Goal: Task Accomplishment & Management: Complete application form

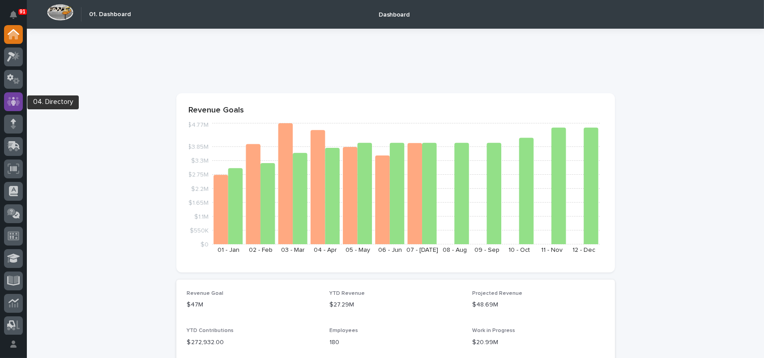
click at [19, 103] on icon at bounding box center [13, 101] width 13 height 9
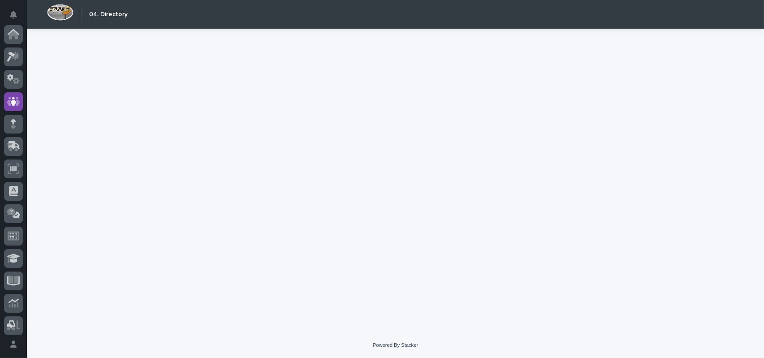
scroll to position [67, 0]
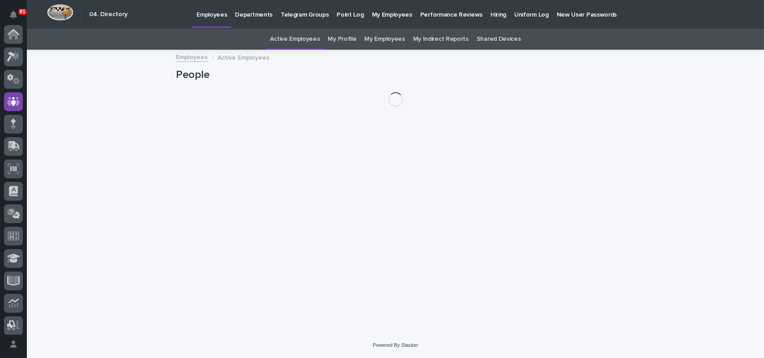
scroll to position [67, 0]
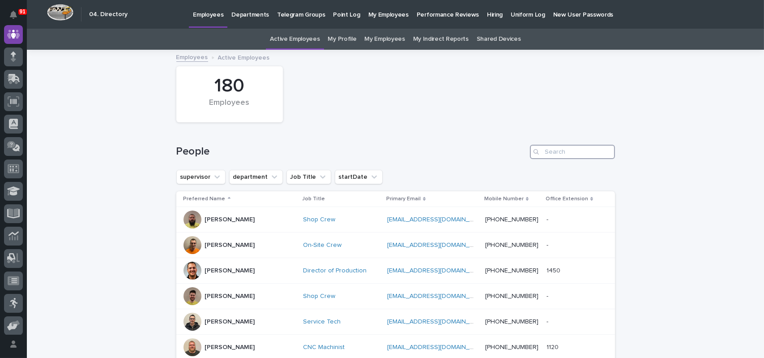
click at [564, 148] on input "Search" at bounding box center [572, 152] width 85 height 14
type input "[PERSON_NAME]"
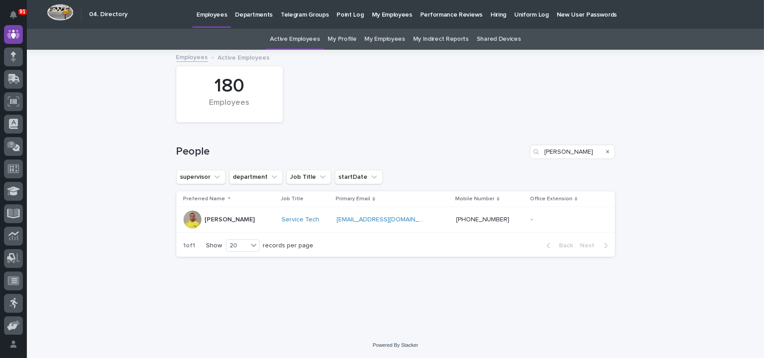
click at [239, 219] on p "[PERSON_NAME]" at bounding box center [230, 220] width 50 height 8
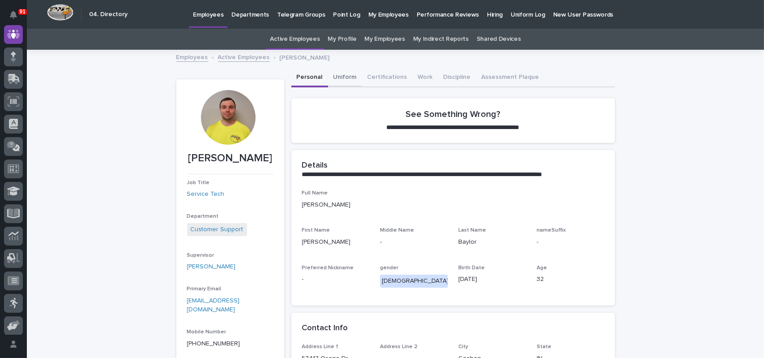
click at [340, 77] on button "Uniform" at bounding box center [345, 78] width 34 height 19
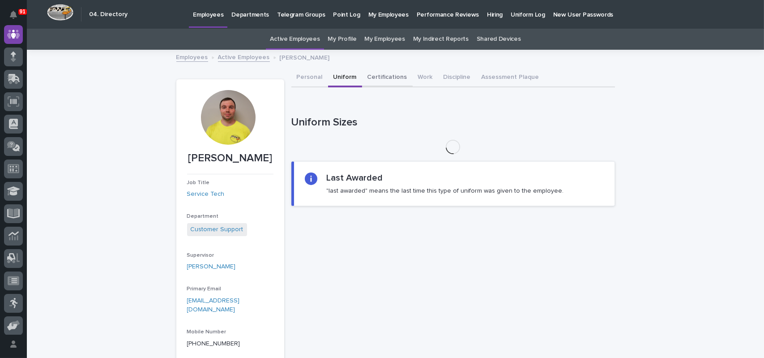
click at [362, 75] on button "Certifications" at bounding box center [387, 78] width 51 height 19
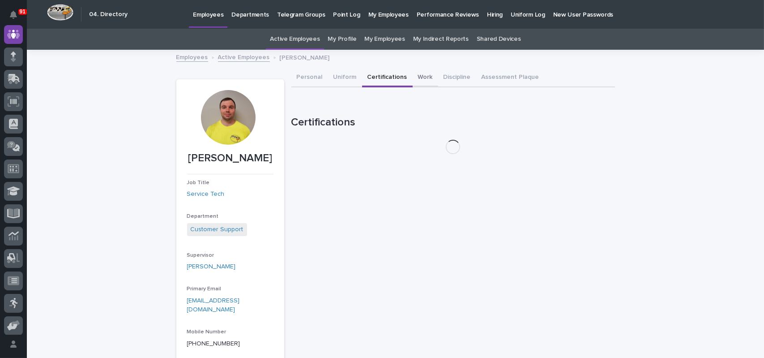
click at [415, 74] on button "Work" at bounding box center [426, 78] width 26 height 19
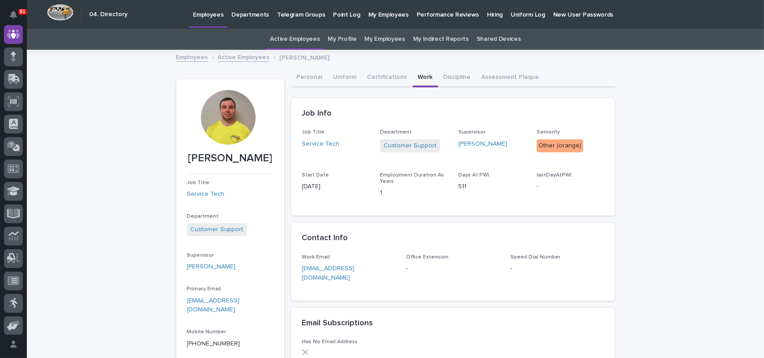
click at [190, 60] on link "Employees" at bounding box center [192, 56] width 32 height 10
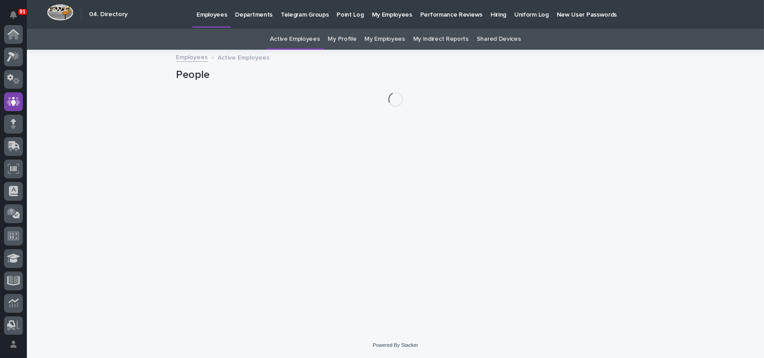
scroll to position [67, 0]
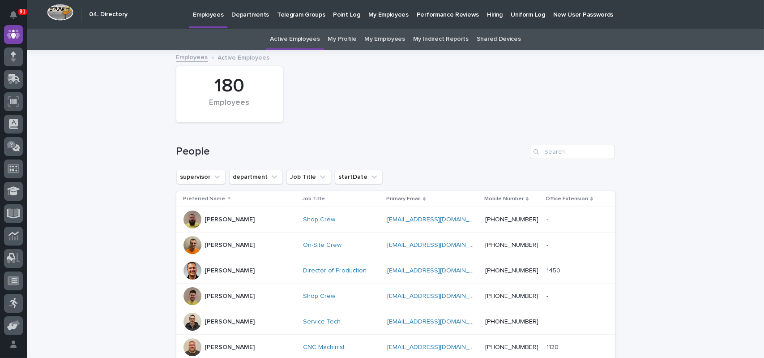
click at [340, 39] on link "My Profile" at bounding box center [342, 39] width 29 height 21
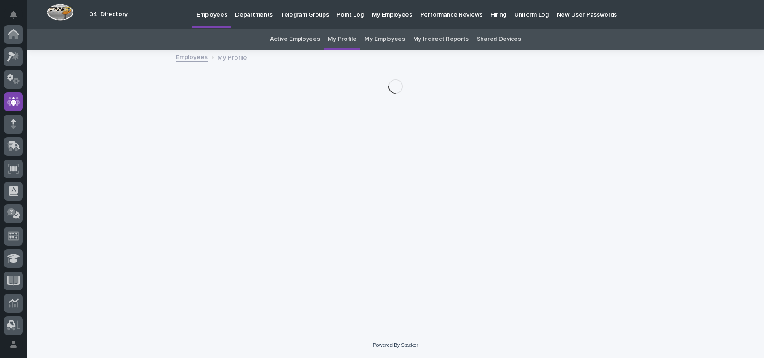
scroll to position [67, 0]
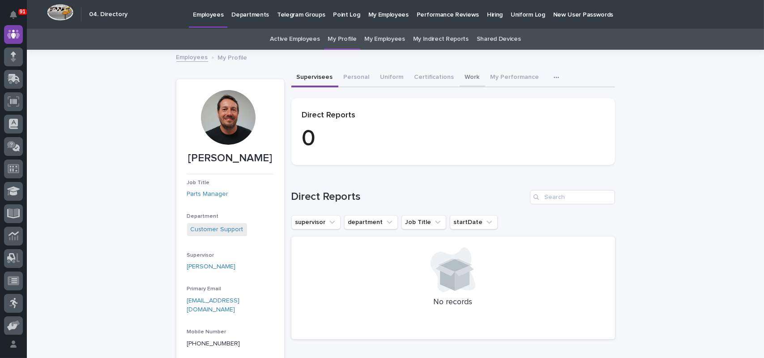
click at [460, 78] on button "Work" at bounding box center [473, 78] width 26 height 19
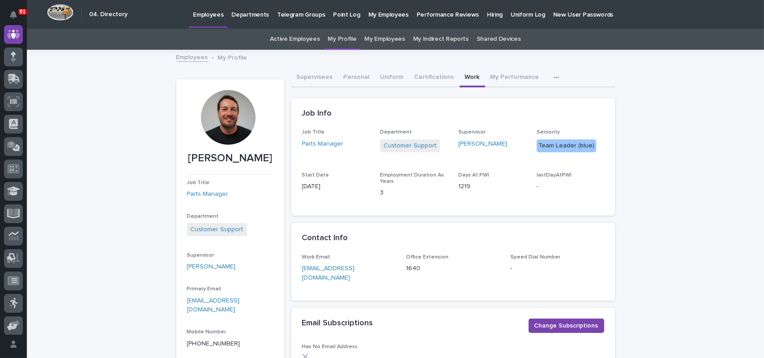
click at [292, 40] on link "Active Employees" at bounding box center [295, 39] width 50 height 21
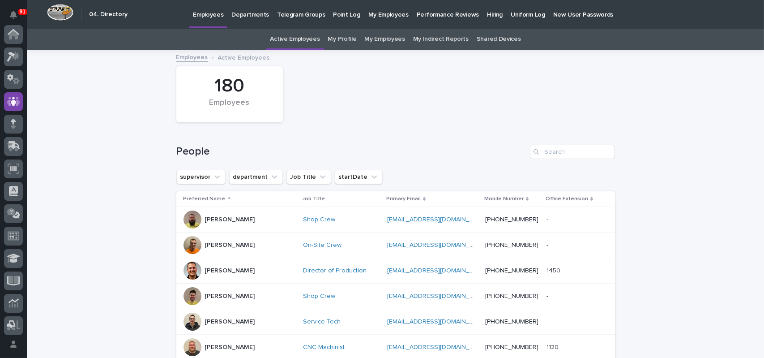
scroll to position [67, 0]
click at [573, 152] on input "Search" at bounding box center [572, 152] width 85 height 14
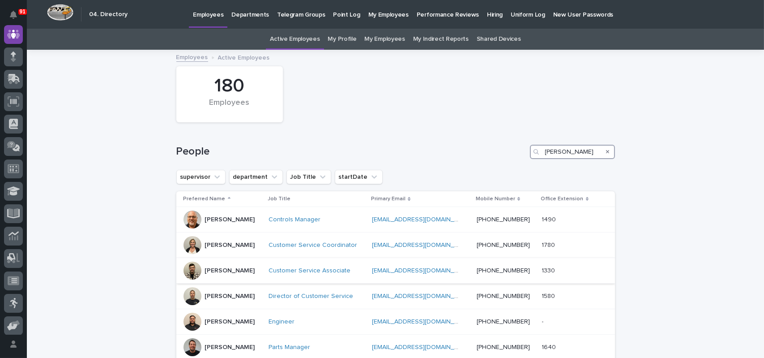
type input "[PERSON_NAME]"
click at [239, 268] on div "[PERSON_NAME]" at bounding box center [223, 270] width 78 height 18
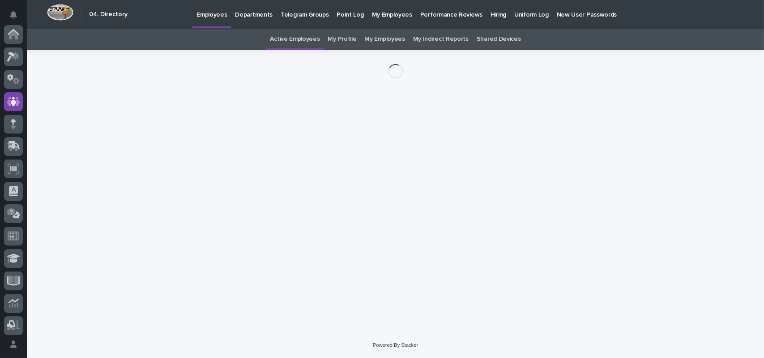
scroll to position [67, 0]
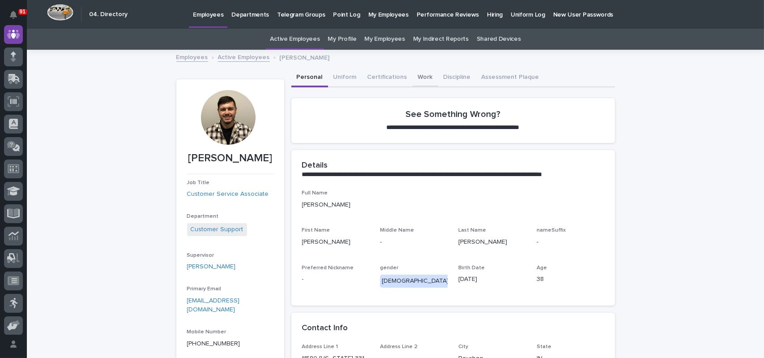
click at [416, 77] on button "Work" at bounding box center [426, 78] width 26 height 19
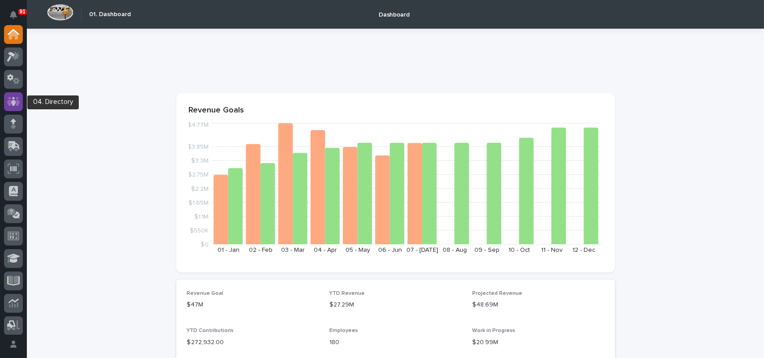
click at [18, 92] on link at bounding box center [13, 101] width 19 height 19
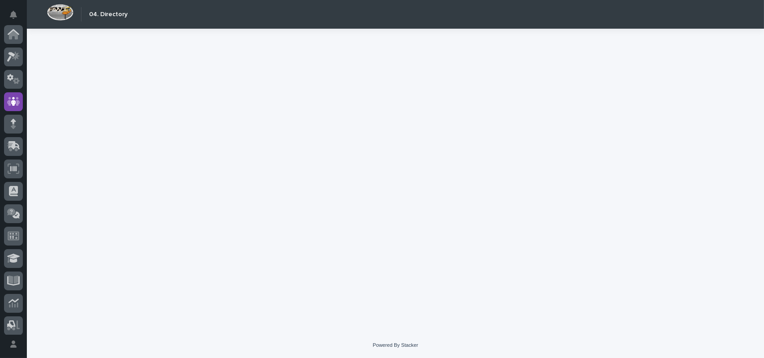
scroll to position [67, 0]
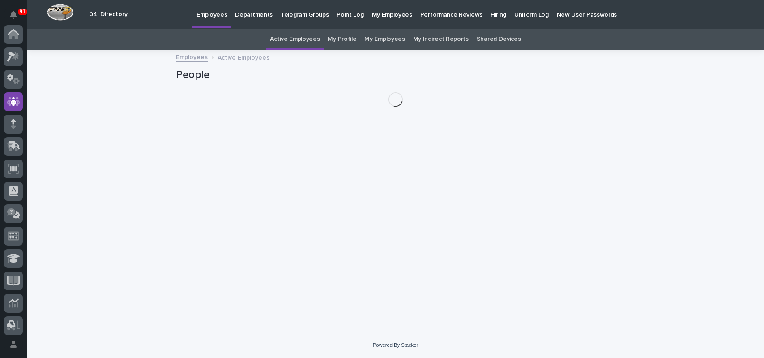
scroll to position [67, 0]
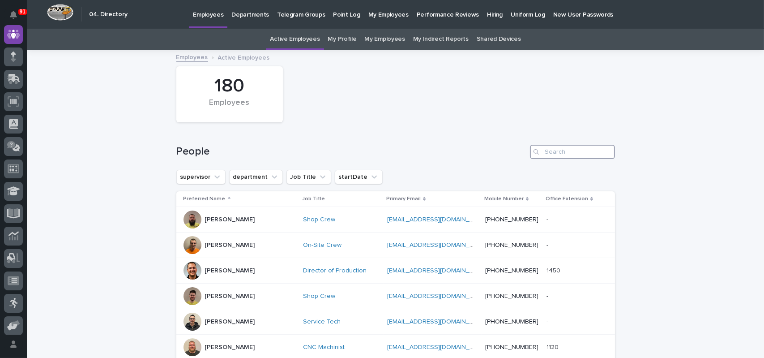
click at [553, 154] on input "Search" at bounding box center [572, 152] width 85 height 14
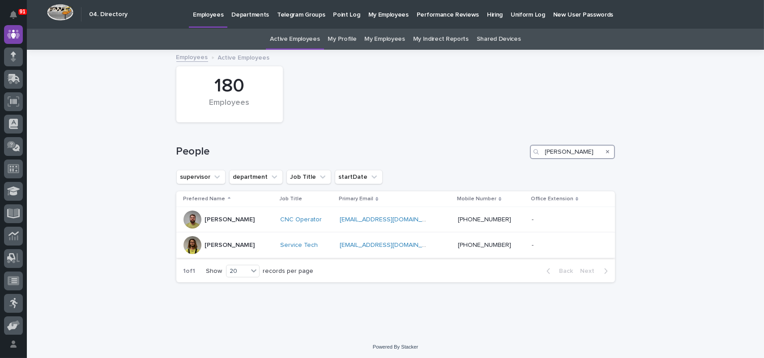
type input "jake"
click at [248, 241] on div "Jake Rucker" at bounding box center [229, 245] width 90 height 18
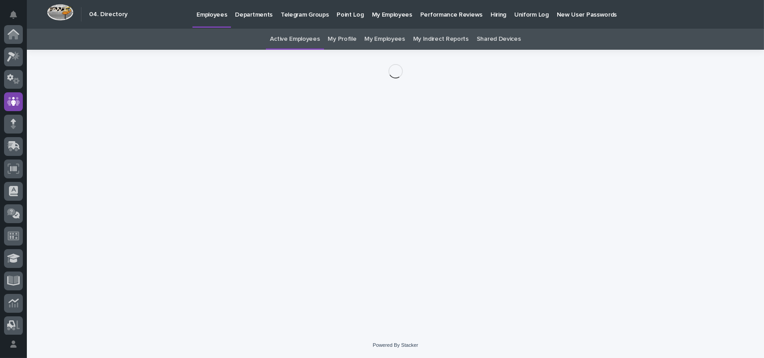
scroll to position [67, 0]
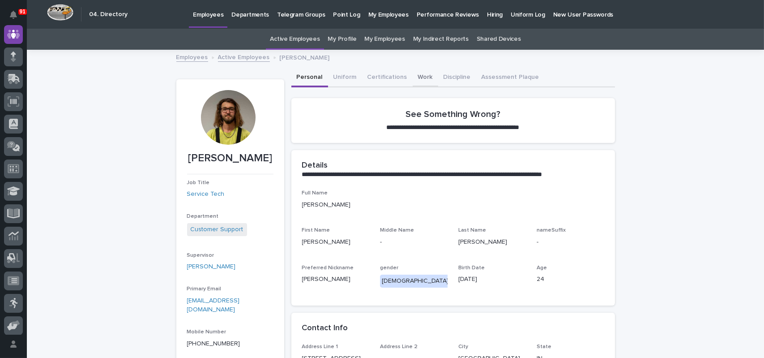
click at [422, 79] on button "Work" at bounding box center [426, 78] width 26 height 19
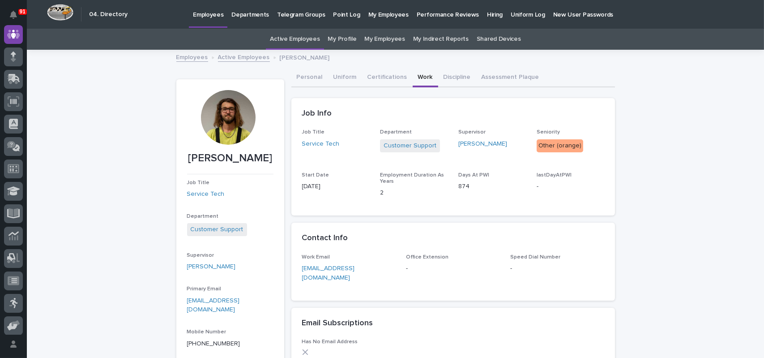
click at [201, 17] on p "Employees" at bounding box center [208, 9] width 30 height 19
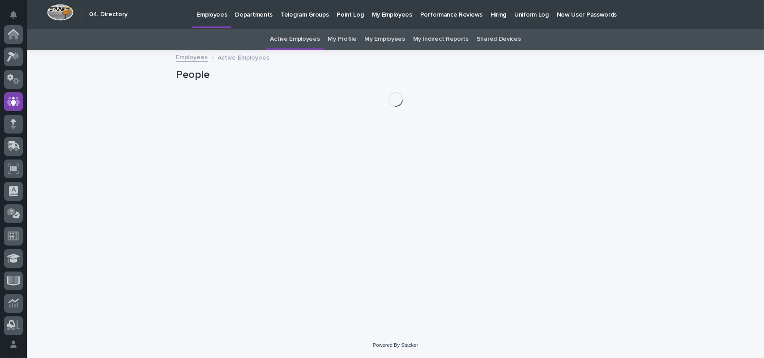
scroll to position [67, 0]
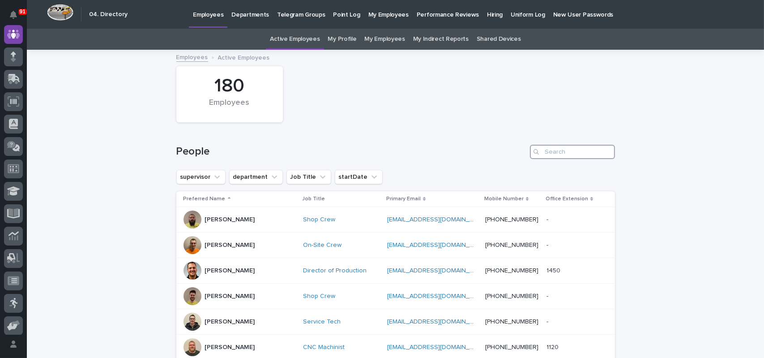
click at [544, 148] on input "Search" at bounding box center [572, 152] width 85 height 14
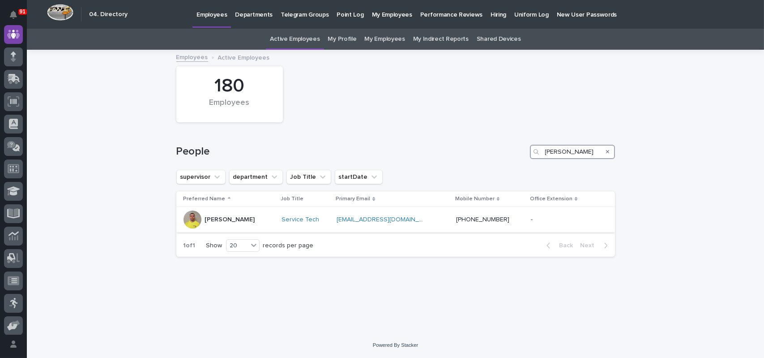
type input "[PERSON_NAME]"
click at [230, 222] on p "[PERSON_NAME]" at bounding box center [230, 220] width 50 height 8
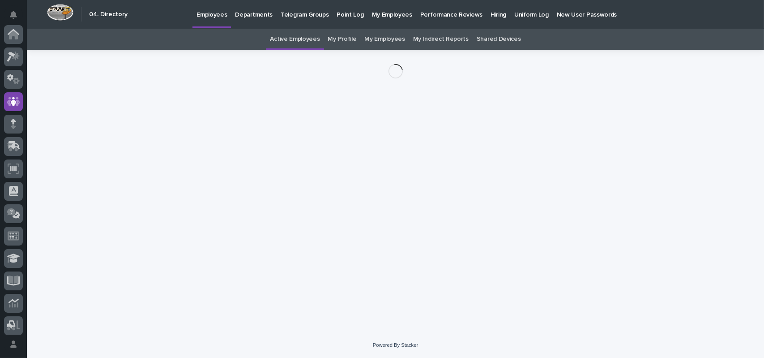
scroll to position [67, 0]
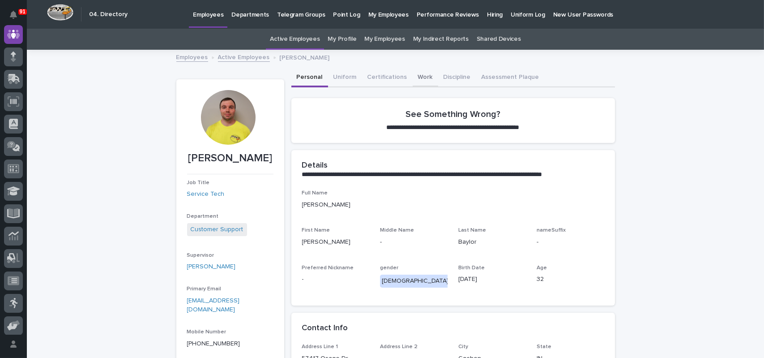
click at [420, 77] on button "Work" at bounding box center [426, 78] width 26 height 19
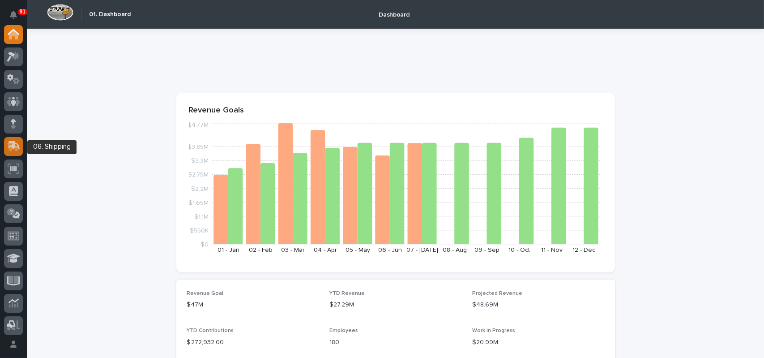
click at [14, 140] on div at bounding box center [13, 146] width 19 height 19
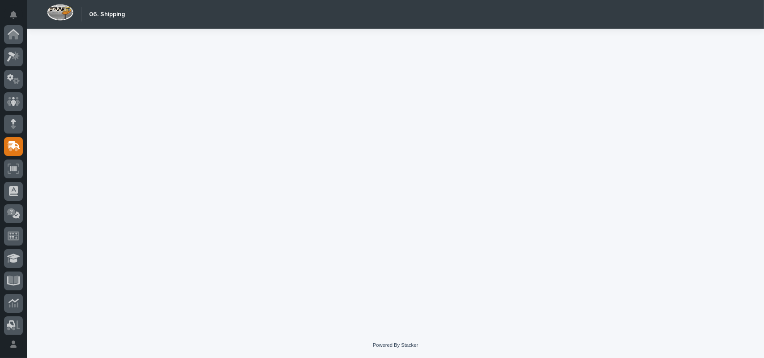
scroll to position [112, 0]
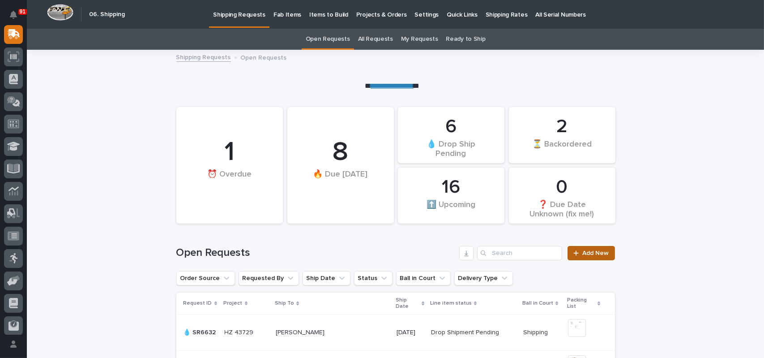
click at [589, 256] on link "Add New" at bounding box center [591, 253] width 47 height 14
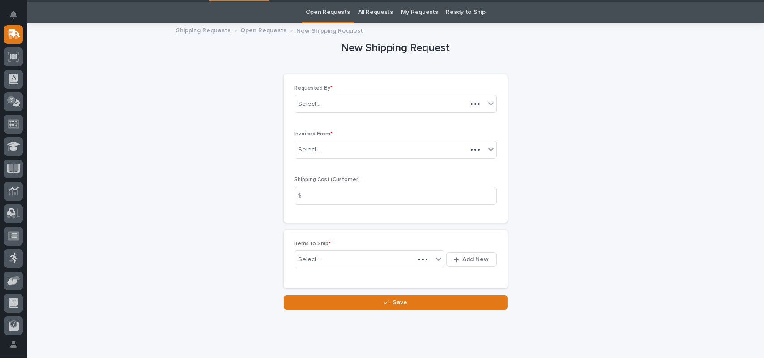
scroll to position [29, 0]
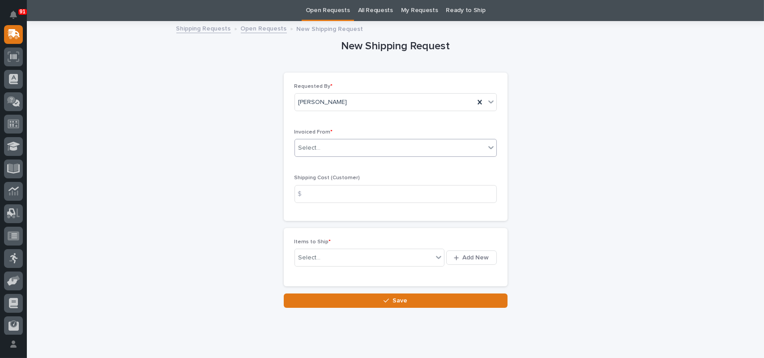
click at [331, 143] on div "Select..." at bounding box center [390, 148] width 190 height 15
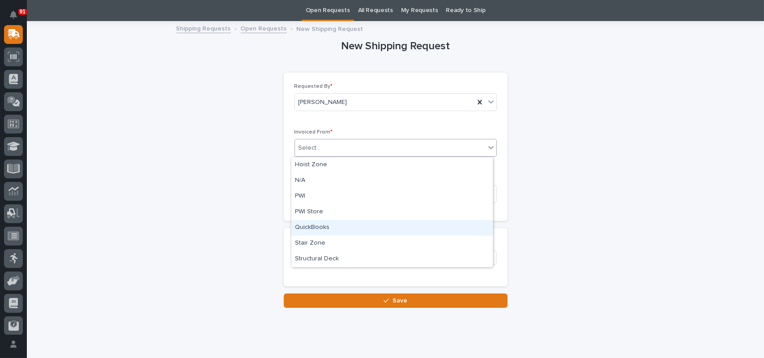
click at [313, 224] on div "QuickBooks" at bounding box center [391, 228] width 201 height 16
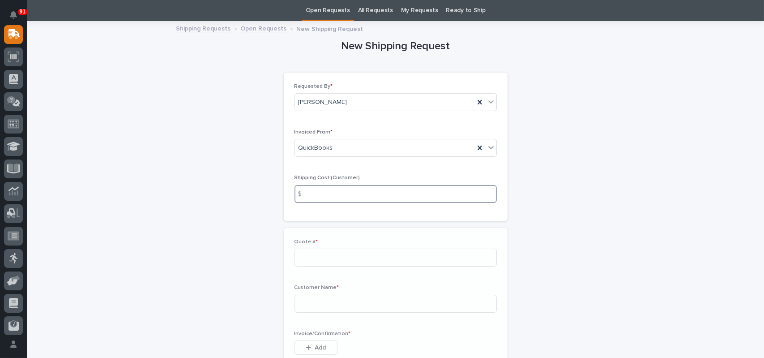
click at [324, 188] on input at bounding box center [396, 194] width 202 height 18
click at [317, 256] on input at bounding box center [396, 257] width 202 height 18
type input "136732"
click at [306, 308] on input at bounding box center [396, 304] width 202 height 18
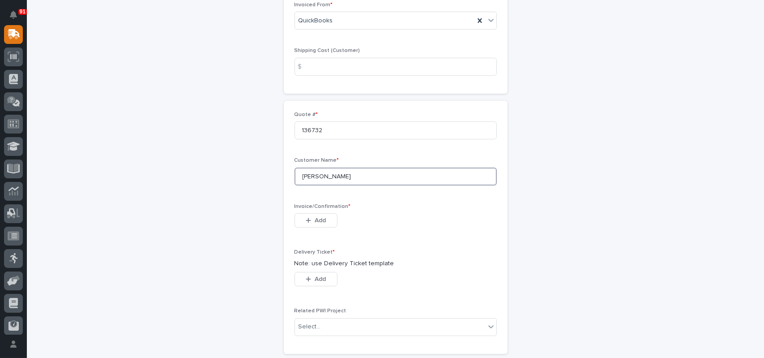
scroll to position [163, 0]
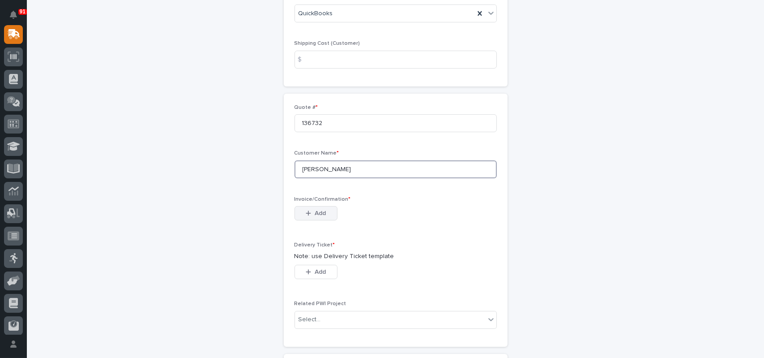
type input "Nate Boeve"
click at [321, 214] on span "Add" at bounding box center [320, 213] width 11 height 8
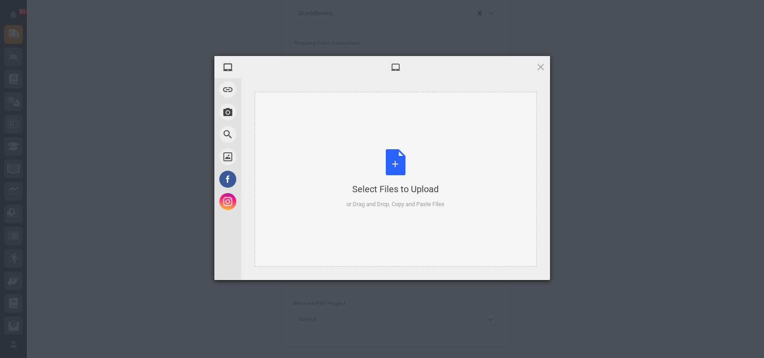
click at [392, 159] on div "Select Files to Upload or Drag and Drop, Copy and Paste Files" at bounding box center [396, 179] width 98 height 60
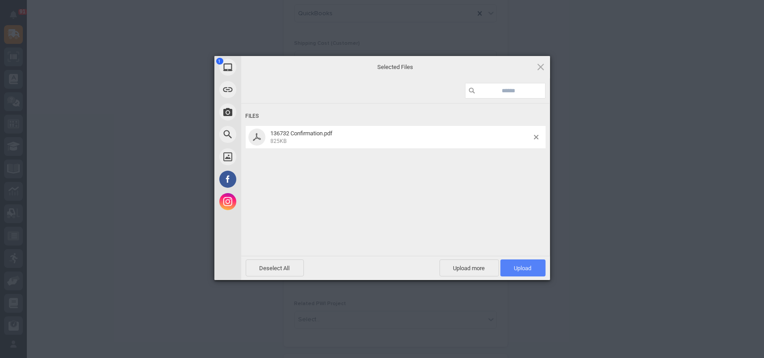
click at [518, 267] on span "Upload 1" at bounding box center [522, 268] width 17 height 7
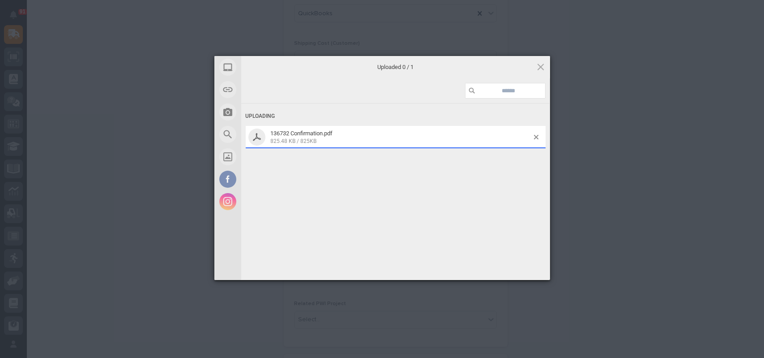
scroll to position [179, 0]
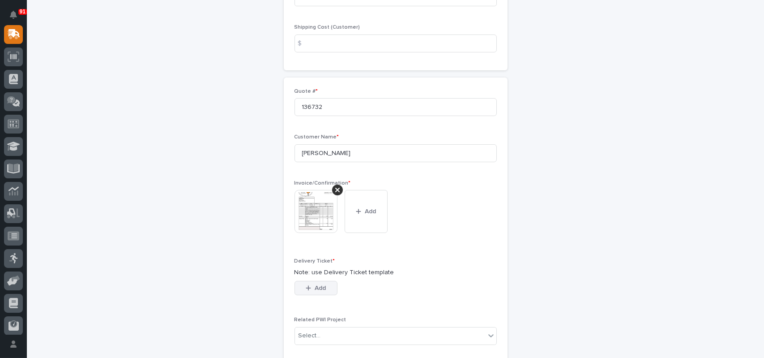
click at [316, 284] on span "Add" at bounding box center [320, 288] width 11 height 8
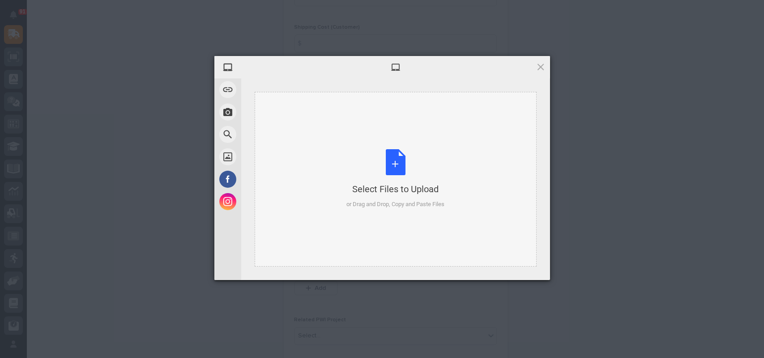
click at [396, 163] on div "Select Files to Upload or Drag and Drop, Copy and Paste Files" at bounding box center [396, 179] width 98 height 60
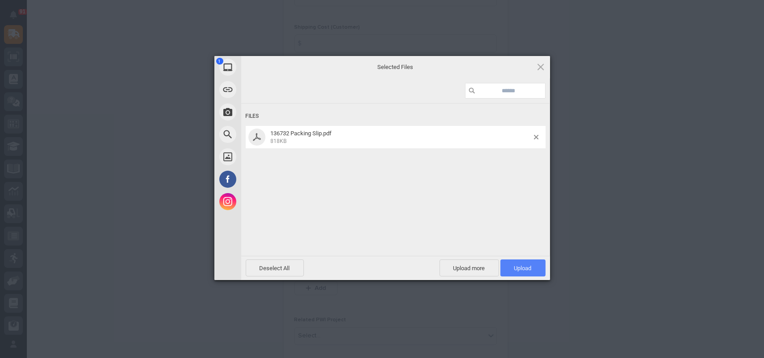
click at [529, 270] on span "Upload 1" at bounding box center [522, 268] width 17 height 7
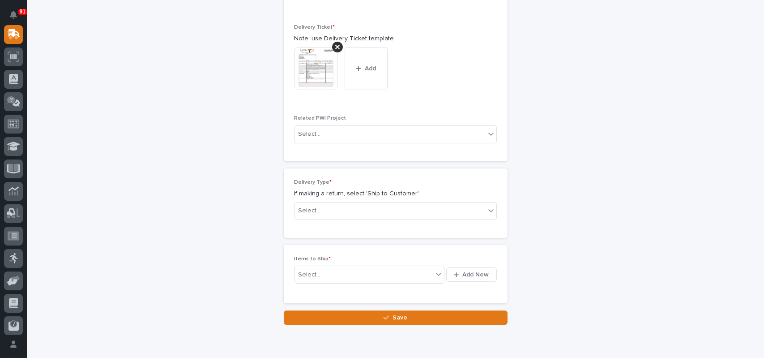
scroll to position [449, 0]
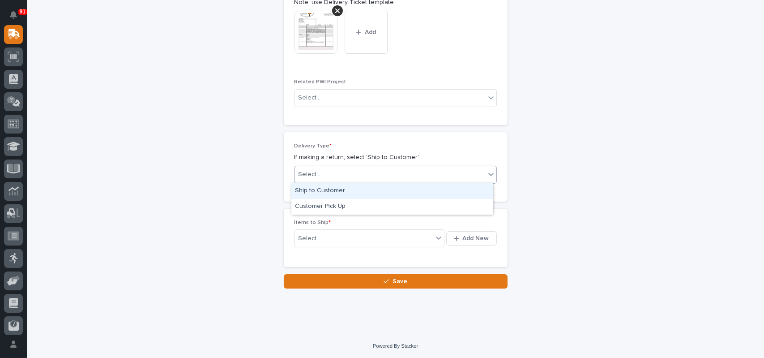
click at [329, 177] on div "Select..." at bounding box center [390, 174] width 190 height 15
click at [321, 187] on div "Ship to Customer" at bounding box center [391, 191] width 201 height 16
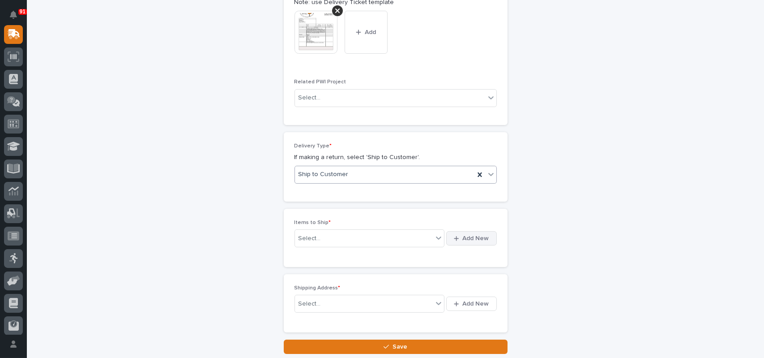
click at [480, 237] on span "Add New" at bounding box center [476, 238] width 26 height 8
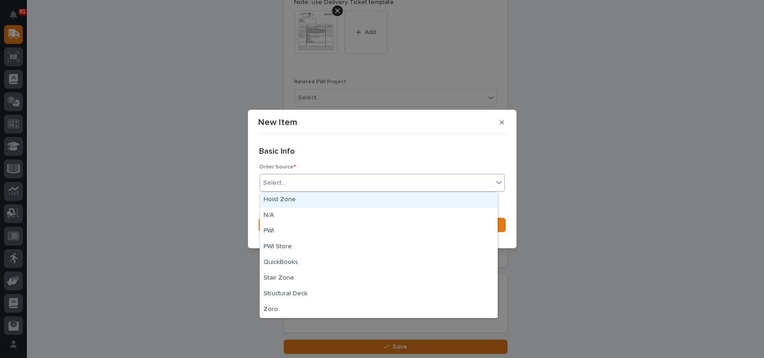
click at [298, 181] on div "Select..." at bounding box center [376, 183] width 233 height 15
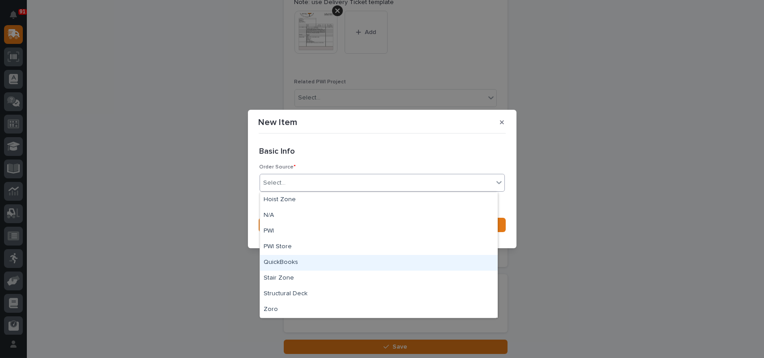
click at [272, 263] on div "QuickBooks" at bounding box center [379, 263] width 238 height 16
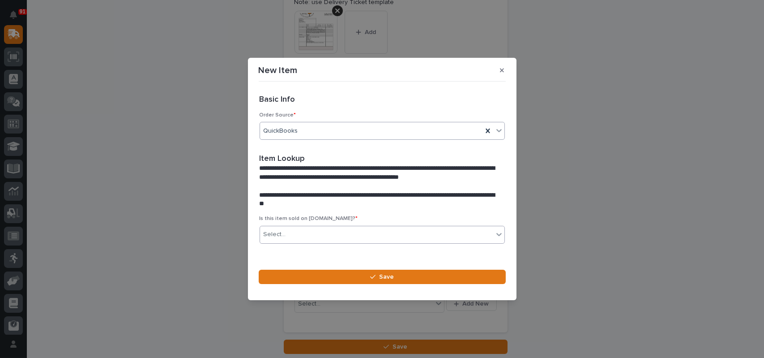
click at [305, 235] on div "Select..." at bounding box center [376, 234] width 233 height 15
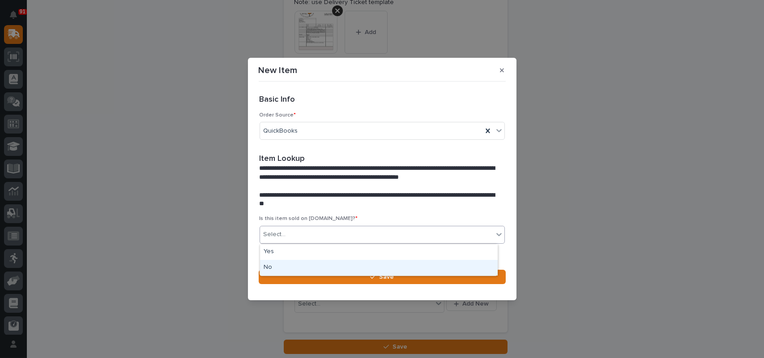
click at [274, 263] on div "No" at bounding box center [379, 268] width 238 height 16
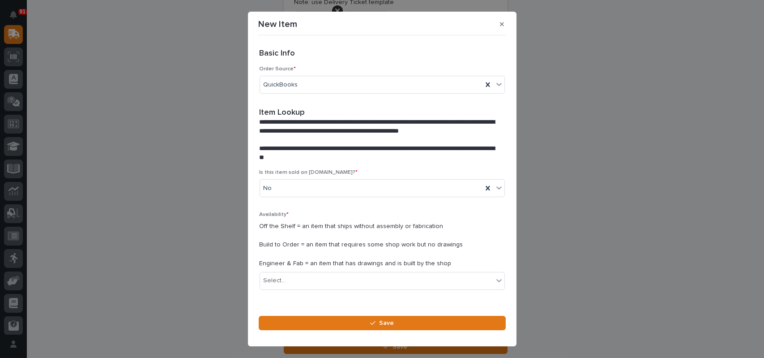
click at [296, 270] on div "Availability * Off the Shelf = an item that ships without assembly or fabricati…" at bounding box center [382, 253] width 245 height 85
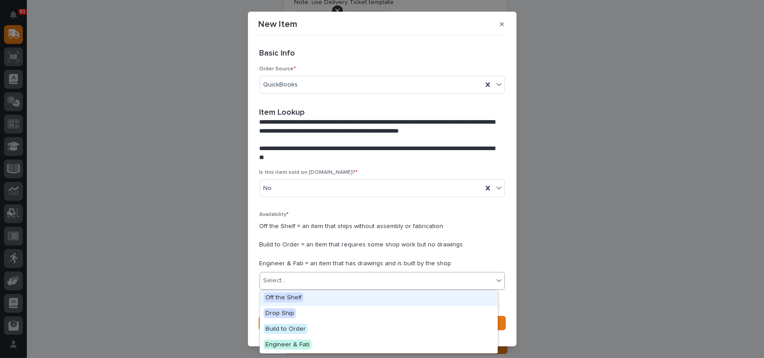
click at [296, 277] on div "Select..." at bounding box center [376, 280] width 233 height 15
click at [294, 299] on span "Off the Shelf" at bounding box center [284, 297] width 40 height 10
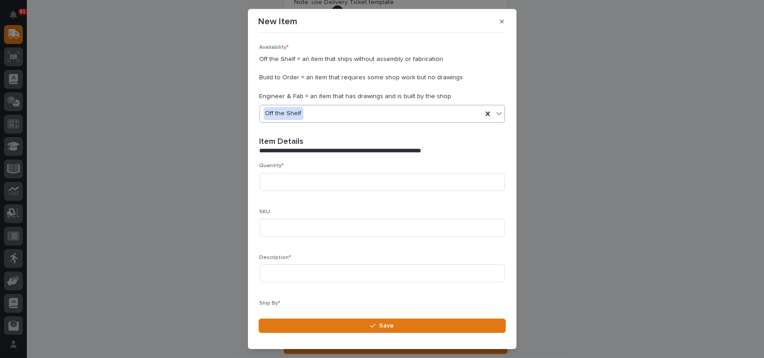
scroll to position [179, 0]
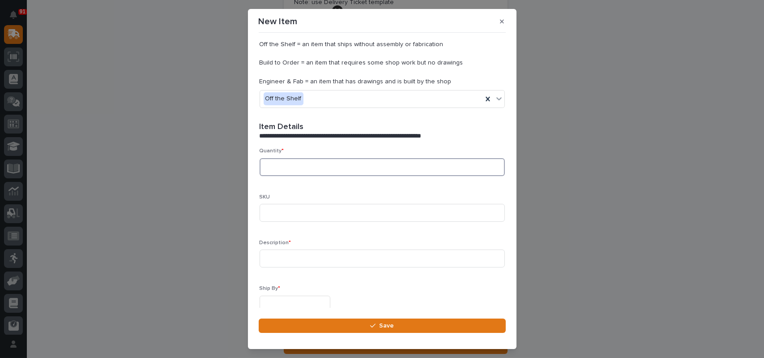
click at [288, 165] on input at bounding box center [382, 167] width 245 height 18
type input "3"
type input "600-46151"
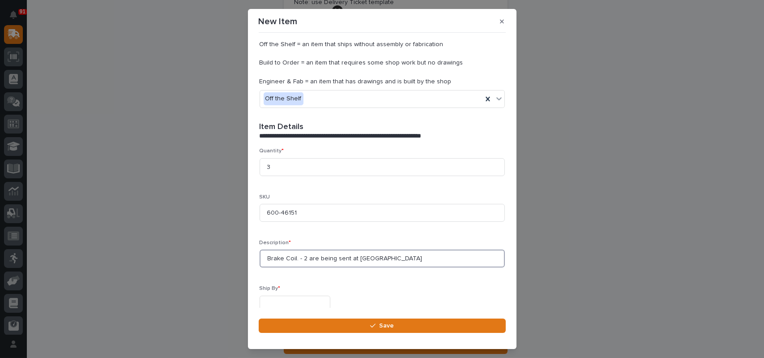
type input "Brake Coil. - 2 are being sent at No Charge"
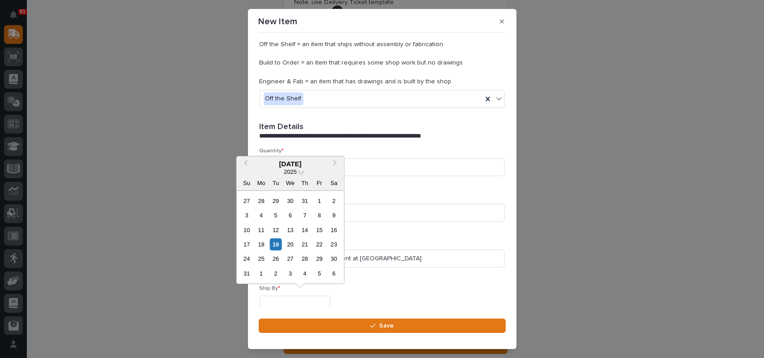
click at [307, 299] on input "text" at bounding box center [295, 304] width 71 height 16
click at [274, 243] on div "19" at bounding box center [276, 244] width 12 height 12
type input "**********"
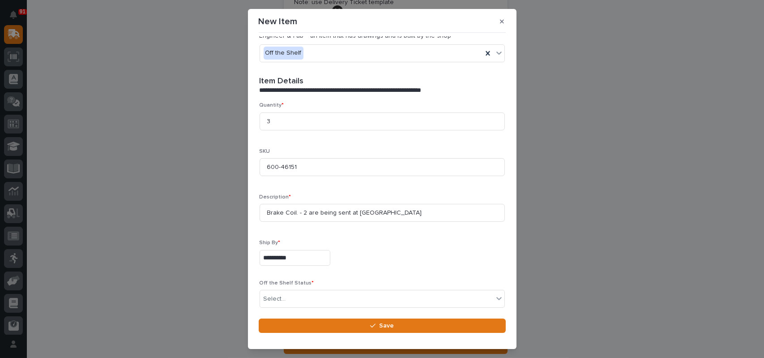
scroll to position [263, 0]
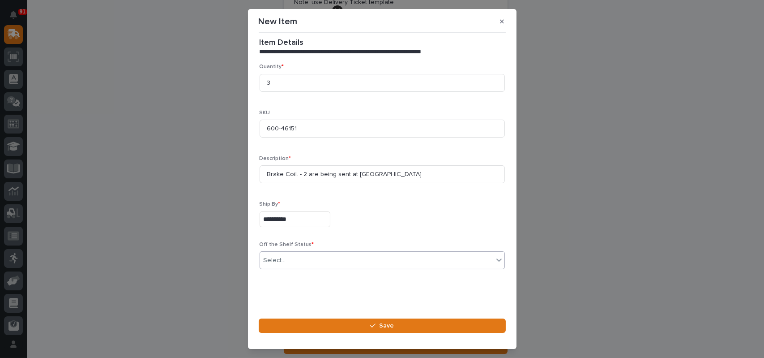
click at [302, 255] on div "Select..." at bounding box center [376, 260] width 233 height 15
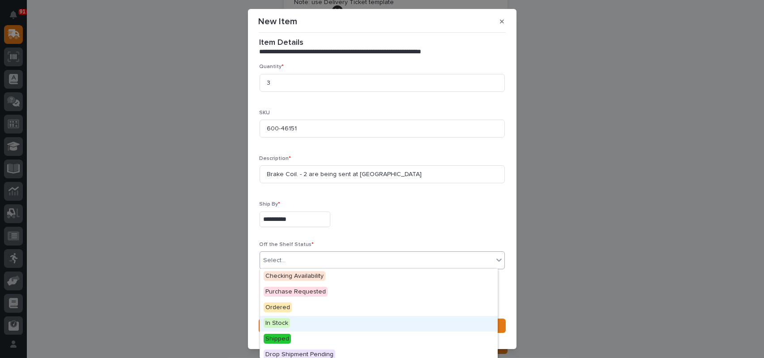
click at [278, 322] on span "In Stock" at bounding box center [277, 323] width 26 height 10
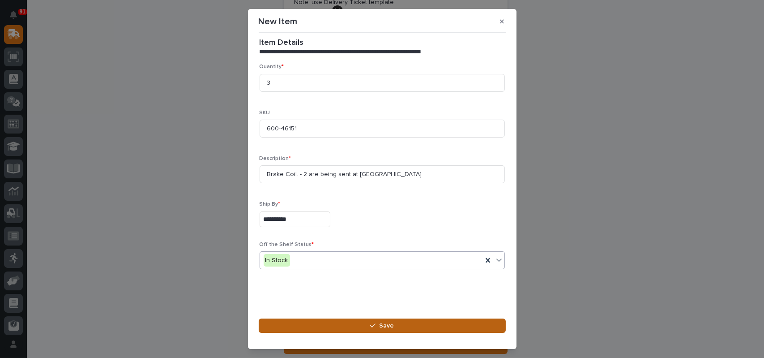
click at [371, 327] on icon "button" at bounding box center [372, 325] width 5 height 6
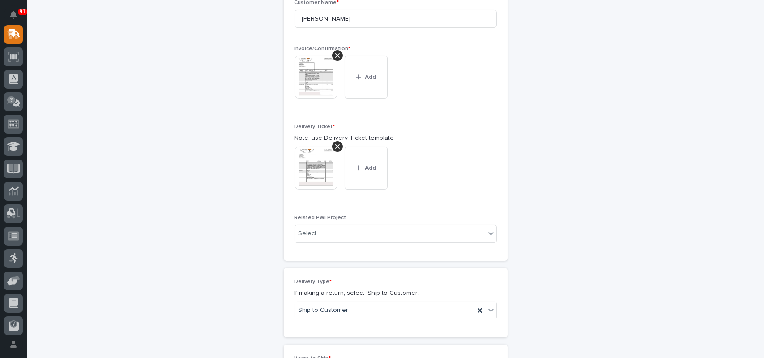
scroll to position [273, 0]
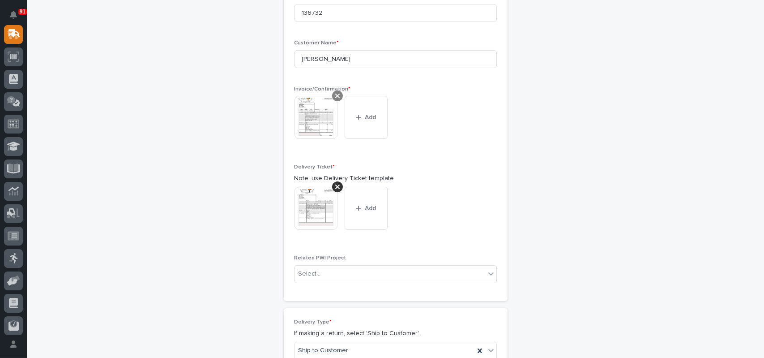
click at [335, 94] on icon at bounding box center [337, 95] width 4 height 7
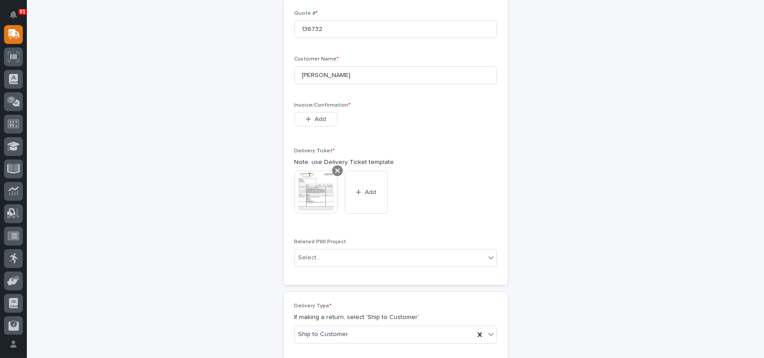
click at [335, 170] on icon at bounding box center [337, 170] width 4 height 4
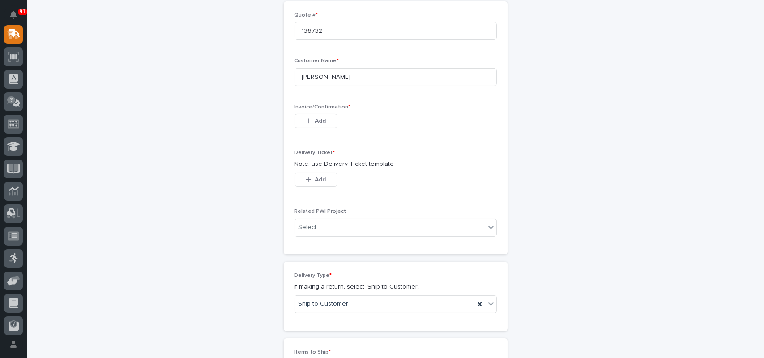
scroll to position [241, 0]
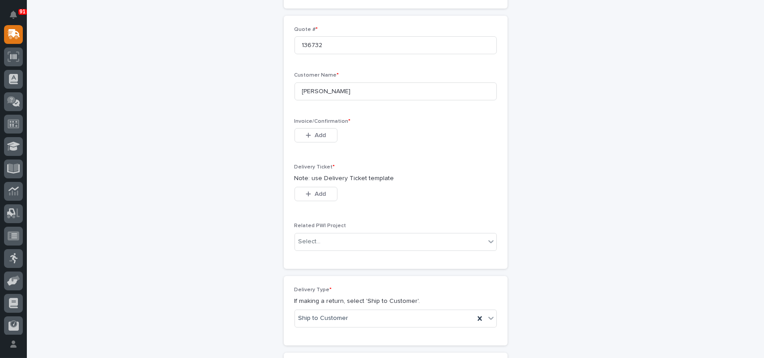
click at [295, 145] on div "Invoice/Confirmation * This file cannot be opened Download File Add" at bounding box center [396, 135] width 202 height 35
click at [301, 137] on button "Add" at bounding box center [316, 135] width 43 height 14
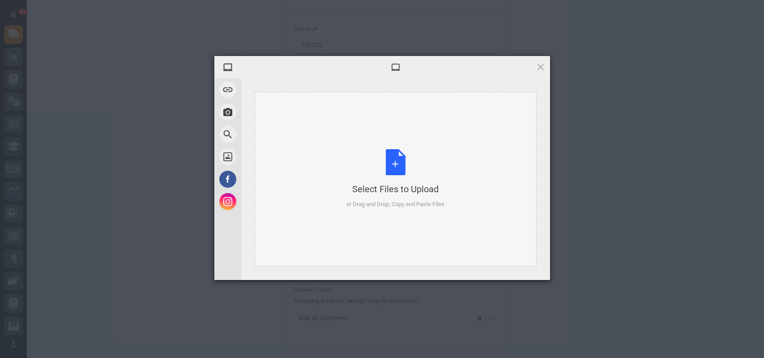
click at [419, 172] on div "Select Files to Upload or Drag and Drop, Copy and Paste Files" at bounding box center [396, 179] width 98 height 60
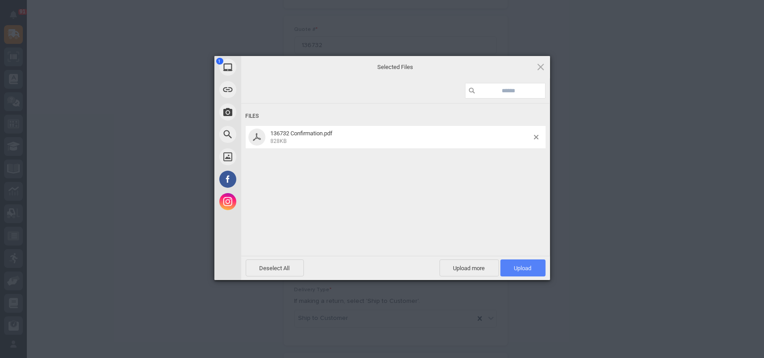
click at [527, 270] on span "Upload 1" at bounding box center [522, 268] width 17 height 7
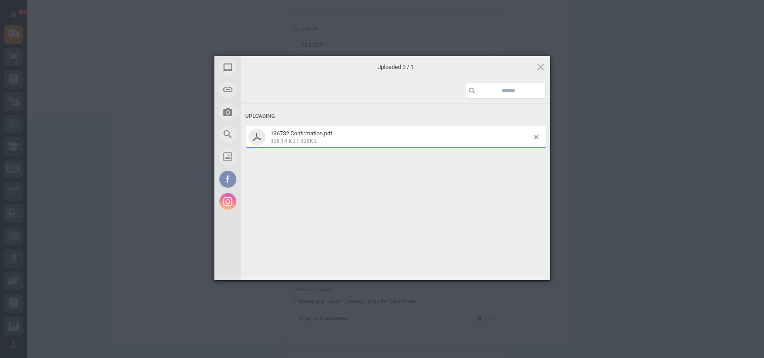
scroll to position [257, 0]
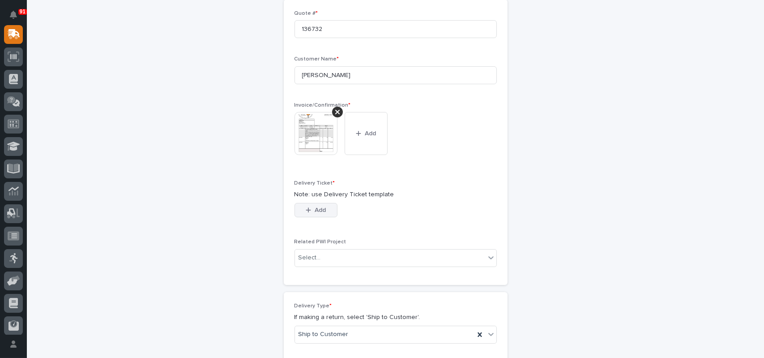
click at [307, 207] on icon "button" at bounding box center [308, 210] width 5 height 6
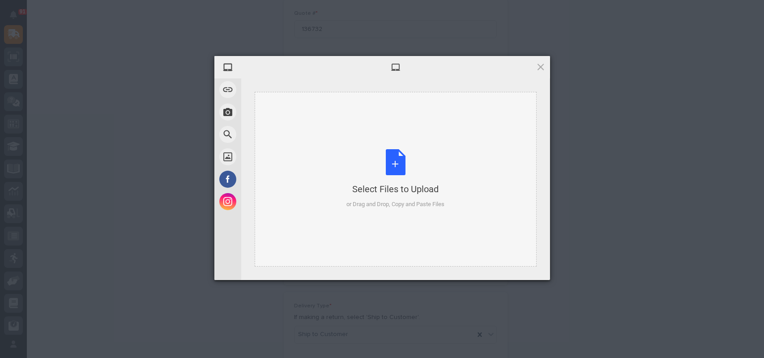
click at [426, 164] on div "Select Files to Upload or Drag and Drop, Copy and Paste Files" at bounding box center [396, 179] width 98 height 60
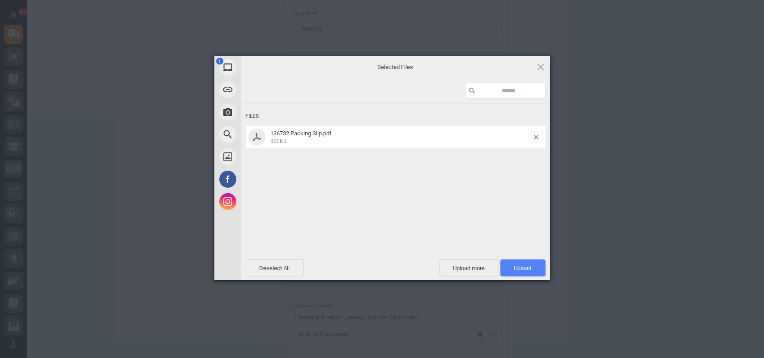
click at [529, 273] on span "Upload 1" at bounding box center [523, 267] width 45 height 17
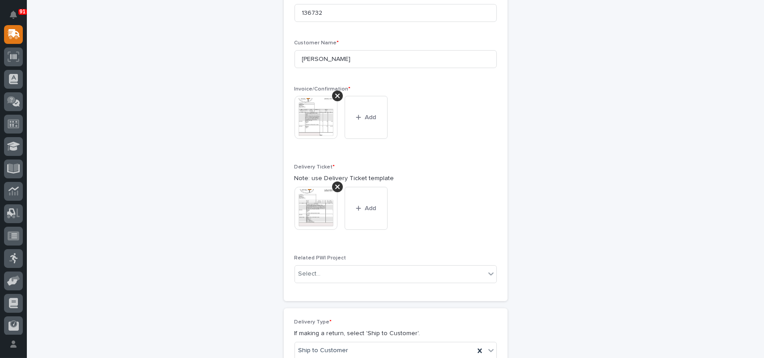
click at [313, 111] on img at bounding box center [316, 117] width 43 height 43
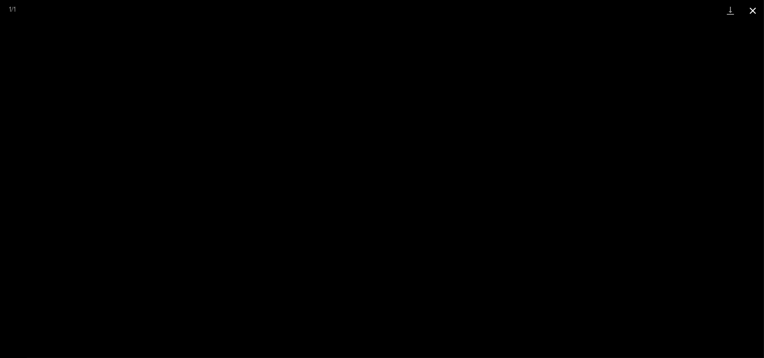
click at [754, 11] on button "Close gallery" at bounding box center [753, 10] width 22 height 21
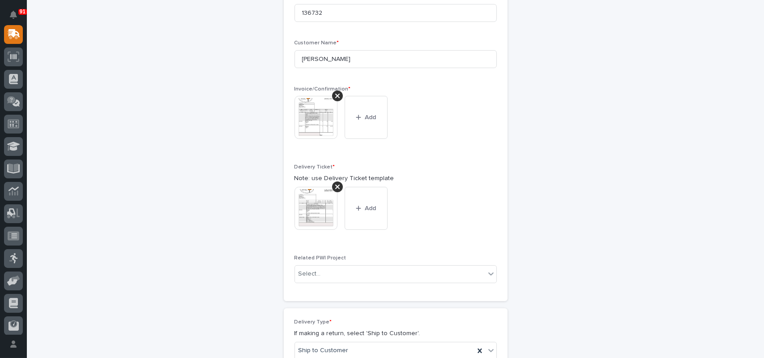
click at [140, 111] on div "Loading... Saving… Loading... Saving… New Shipping Request Loading... Saving… L…" at bounding box center [395, 183] width 737 height 812
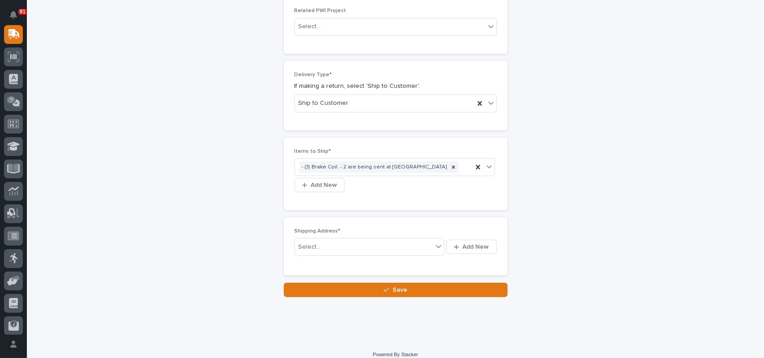
scroll to position [521, 0]
click at [372, 243] on div "Select..." at bounding box center [364, 246] width 138 height 15
type input "*"
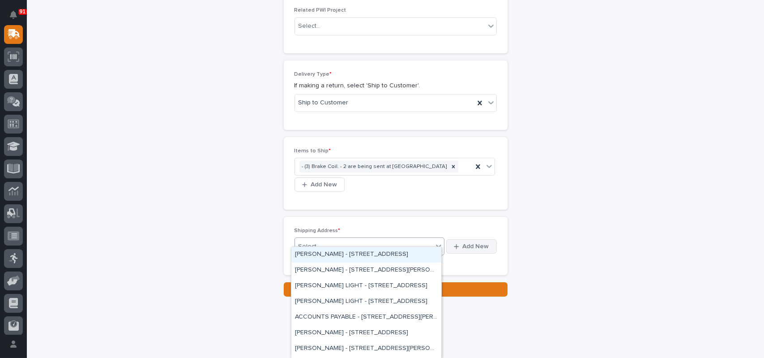
click at [454, 244] on icon "button" at bounding box center [456, 247] width 5 height 6
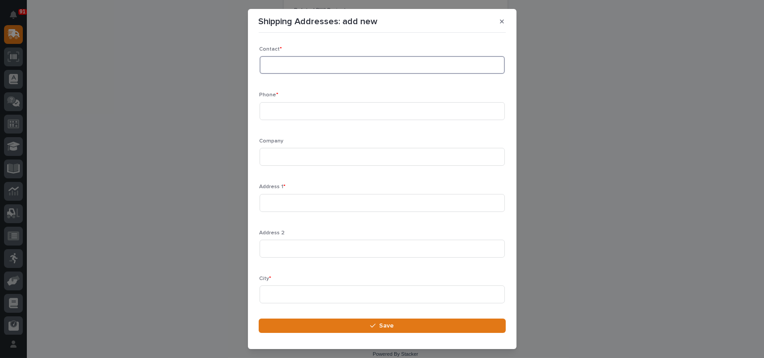
click at [347, 66] on input at bounding box center [382, 65] width 245 height 18
type input "Nate Boeve"
type input "507-215-2288"
click at [287, 156] on input at bounding box center [382, 157] width 245 height 18
type input "Midwest Power"
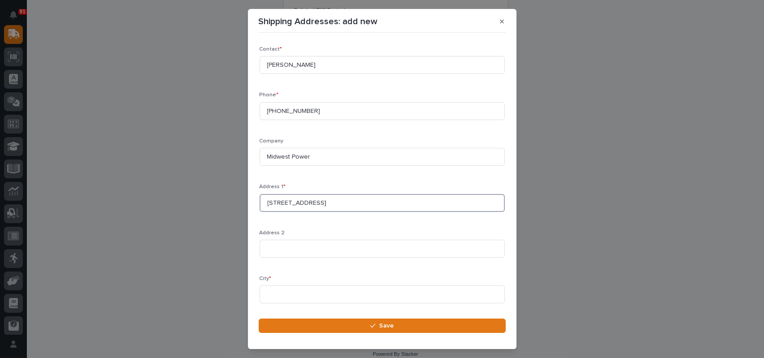
type input "2077 170th Ave"
type input "Ruthton"
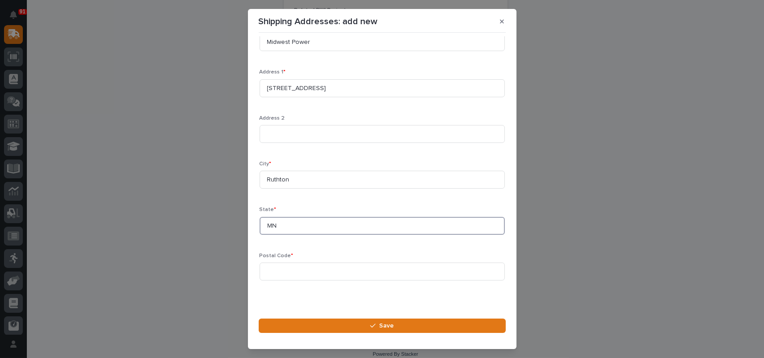
type input "MN"
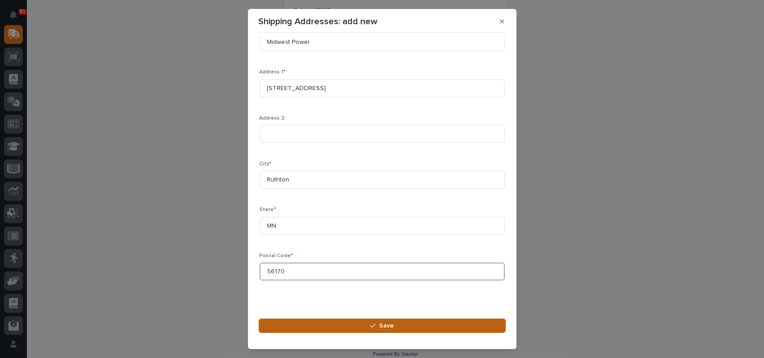
type input "56170"
click at [387, 325] on span "Save" at bounding box center [386, 325] width 15 height 8
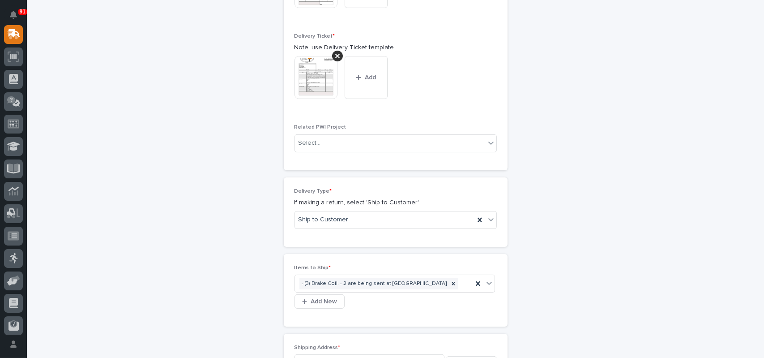
scroll to position [448, 0]
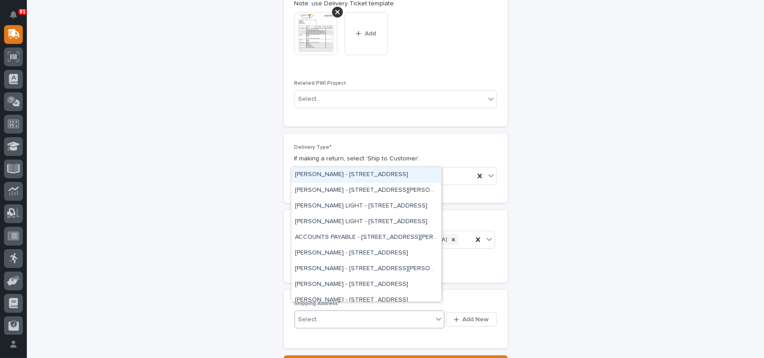
click at [347, 312] on div "Select..." at bounding box center [364, 319] width 138 height 15
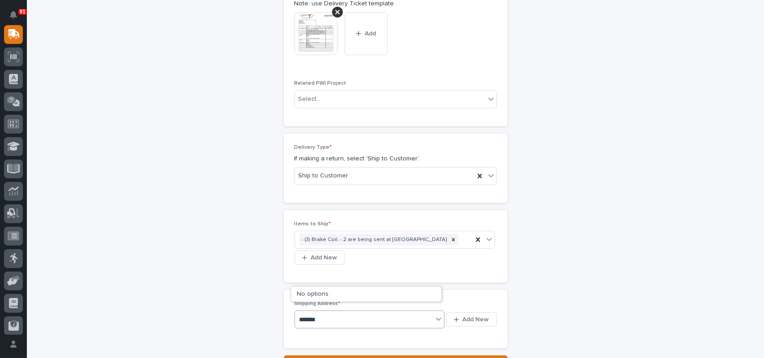
type input "*******"
click at [463, 315] on span "Add New" at bounding box center [476, 319] width 26 height 8
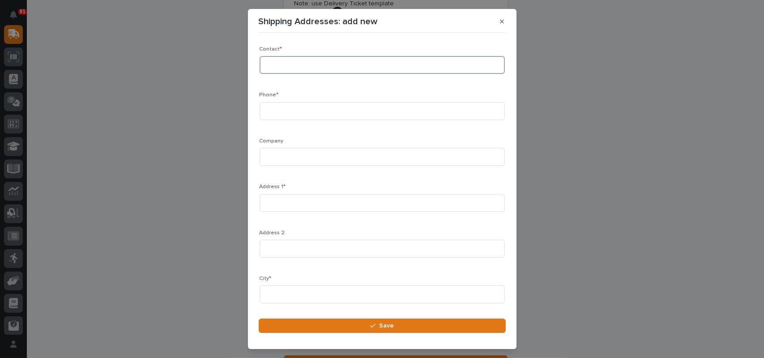
click at [297, 68] on input at bounding box center [382, 65] width 245 height 18
type input "Nate Boeve"
type input "507-215-2288"
type input "Midwest Power"
type input "2077 170th Ave"
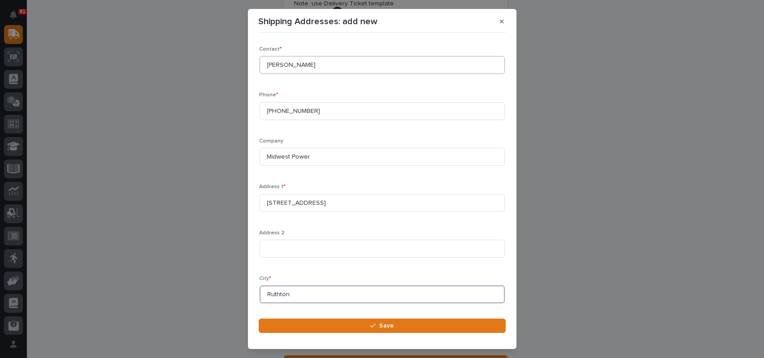
type input "Ruthton"
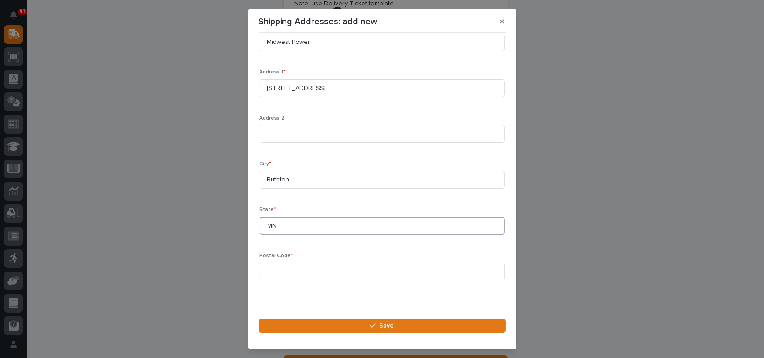
type input "MN"
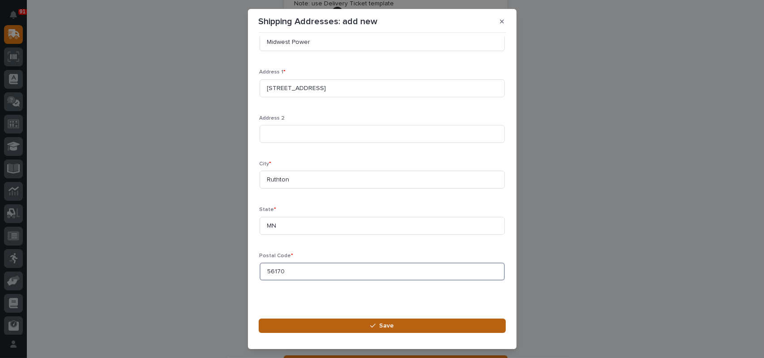
type input "56170"
click at [377, 320] on button "Save" at bounding box center [382, 325] width 247 height 14
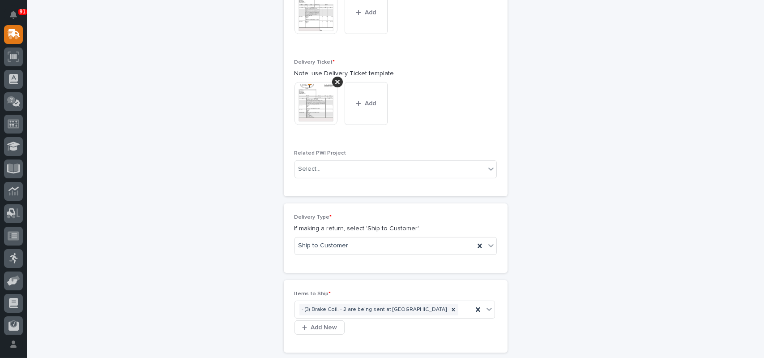
scroll to position [537, 0]
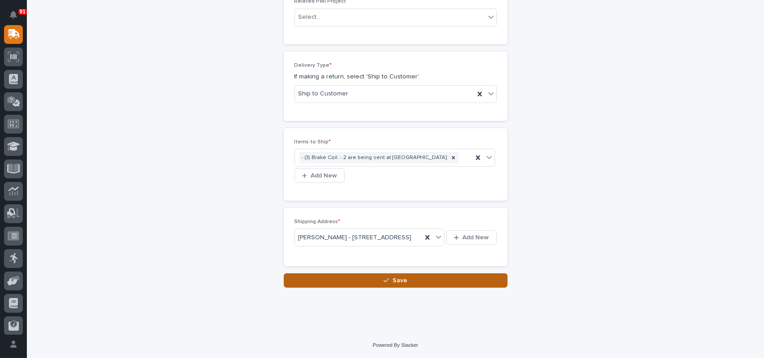
click at [394, 281] on span "Save" at bounding box center [400, 280] width 15 height 8
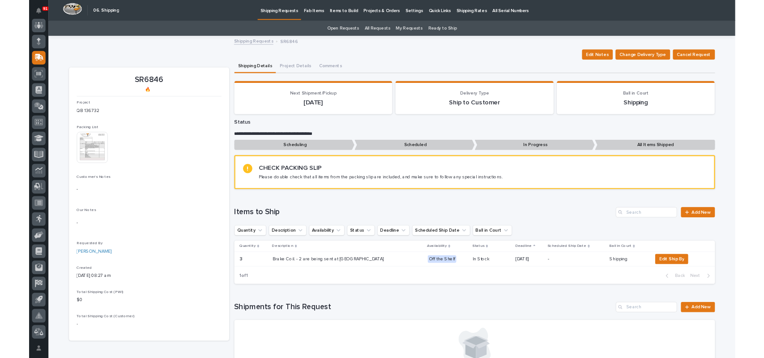
scroll to position [67, 0]
